Goal: Task Accomplishment & Management: Complete application form

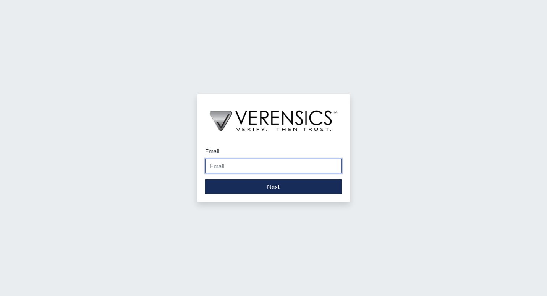
click at [244, 161] on input "Email" at bounding box center [273, 166] width 137 height 15
type input "[PERSON_NAME][EMAIL_ADDRESS][PERSON_NAME][DOMAIN_NAME]"
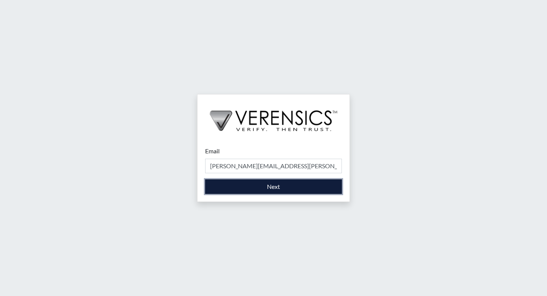
click at [251, 190] on button "Next" at bounding box center [273, 186] width 137 height 15
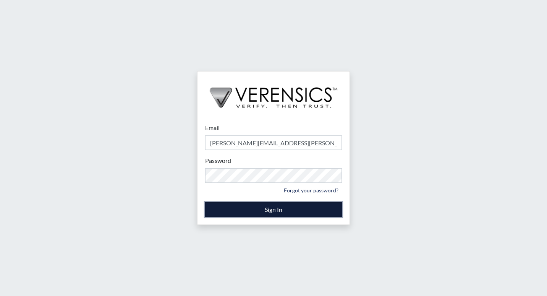
click at [269, 205] on button "Sign In" at bounding box center [273, 209] width 137 height 15
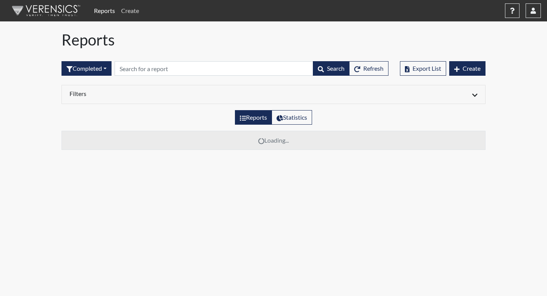
click at [130, 10] on link "Create" at bounding box center [130, 10] width 24 height 15
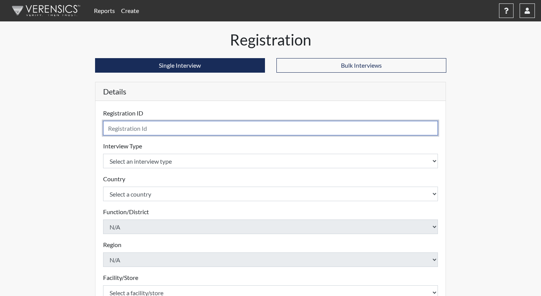
click at [129, 128] on input "text" at bounding box center [270, 128] width 335 height 15
type input "cjd5598"
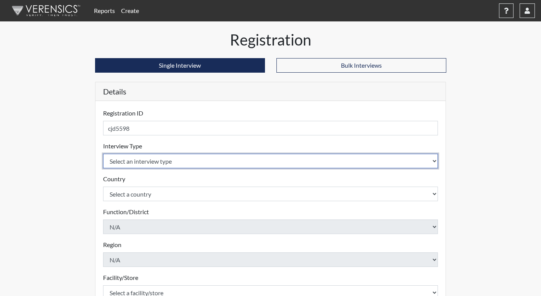
drag, startPoint x: 301, startPoint y: 163, endPoint x: 296, endPoint y: 168, distance: 7.3
click at [301, 163] on select "Select an interview type Corrections Pre-Employment" at bounding box center [270, 161] width 335 height 15
select select "ff733e93-e1bf-11ea-9c9f-0eff0cf7eb8f"
click at [103, 154] on select "Select an interview type Corrections Pre-Employment" at bounding box center [270, 161] width 335 height 15
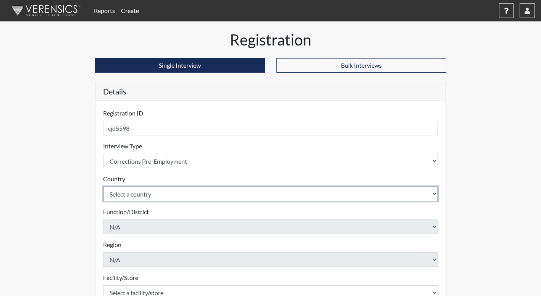
click at [177, 191] on select "Select a country [GEOGRAPHIC_DATA] [GEOGRAPHIC_DATA]" at bounding box center [270, 193] width 335 height 15
select select "united-states-of-[GEOGRAPHIC_DATA]"
click at [103, 186] on select "Select a country [GEOGRAPHIC_DATA] [GEOGRAPHIC_DATA]" at bounding box center [270, 193] width 335 height 15
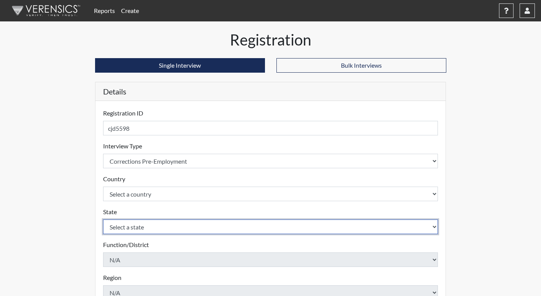
click at [176, 231] on select "Select a state [US_STATE] [US_STATE] [US_STATE] [US_STATE] [US_STATE] [US_STATE…" at bounding box center [270, 226] width 335 height 15
select select "GA"
click at [103, 219] on select "Select a state [US_STATE] [US_STATE] [US_STATE] [US_STATE] [US_STATE] [US_STATE…" at bounding box center [270, 226] width 335 height 15
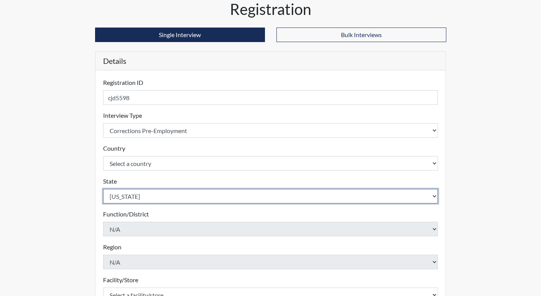
scroll to position [76, 0]
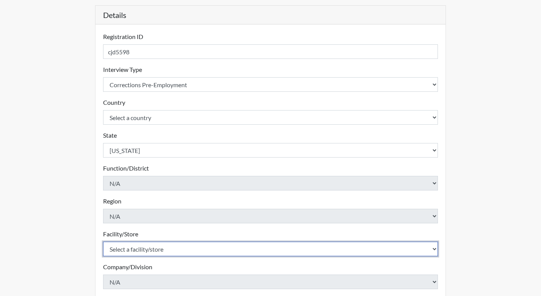
click at [193, 250] on select "Select a facility/store [PERSON_NAME]" at bounding box center [270, 248] width 335 height 15
select select "b7d08d21-475e-4578-ab02-3508dadd4d3a"
click at [103, 241] on select "Select a facility/store [PERSON_NAME]" at bounding box center [270, 248] width 335 height 15
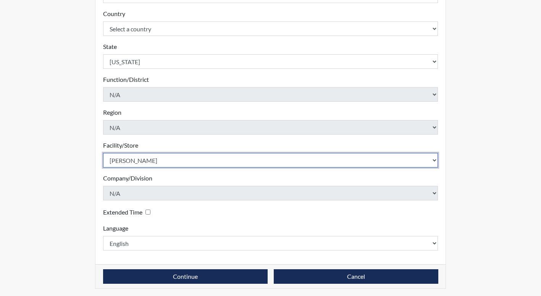
scroll to position [167, 0]
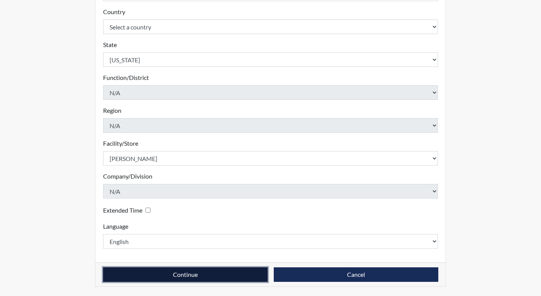
click at [218, 271] on button "Continue" at bounding box center [185, 274] width 165 height 15
